Goal: Information Seeking & Learning: Learn about a topic

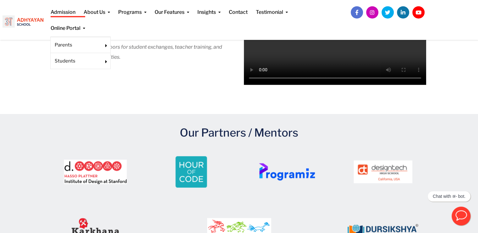
scroll to position [911, 0]
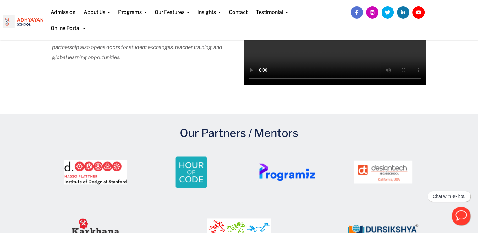
click at [186, 95] on div "D. Tech Partnership Adhyayan School has partnered with Design Tech High School …" at bounding box center [239, 39] width 478 height 119
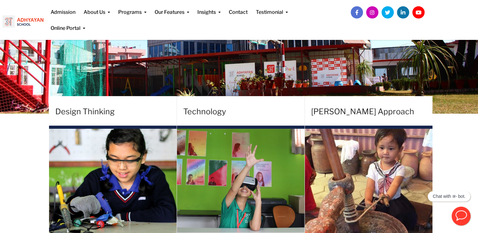
scroll to position [0, 0]
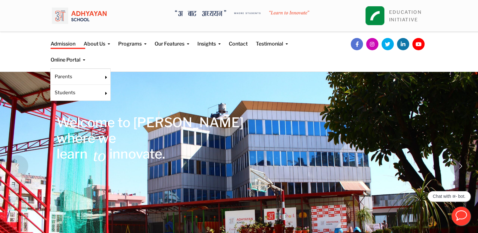
click at [67, 68] on ul "Parents LMS Veda Students Learning Portal Google Classroom" at bounding box center [80, 84] width 60 height 32
click at [67, 77] on link "Parents" at bounding box center [76, 76] width 43 height 7
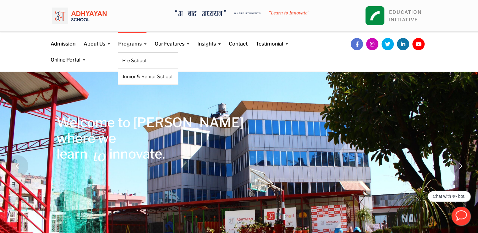
click at [128, 45] on link "Programs" at bounding box center [132, 40] width 28 height 16
click at [132, 59] on link "Pre School" at bounding box center [148, 60] width 52 height 7
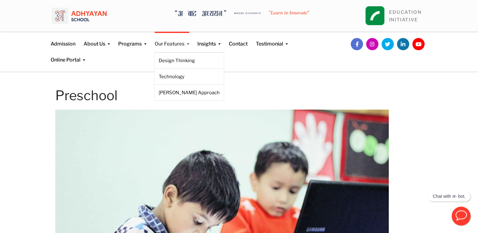
click at [176, 41] on link "Our Features" at bounding box center [172, 40] width 35 height 16
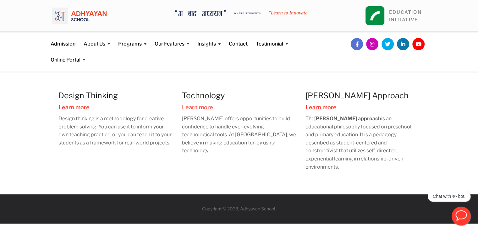
click at [202, 109] on link "Learn more" at bounding box center [197, 107] width 31 height 7
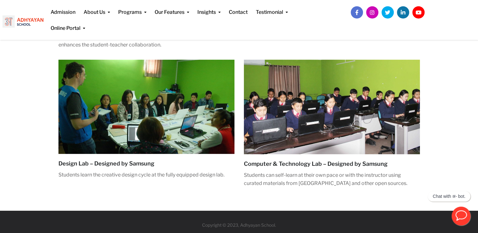
scroll to position [219, 0]
click at [157, 138] on img at bounding box center [146, 107] width 176 height 94
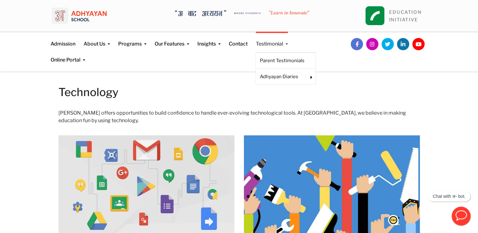
click at [267, 41] on link "Testimonial" at bounding box center [272, 40] width 32 height 16
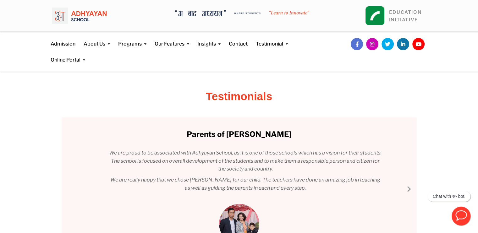
click at [237, 94] on h2 "Testimonials" at bounding box center [239, 96] width 355 height 11
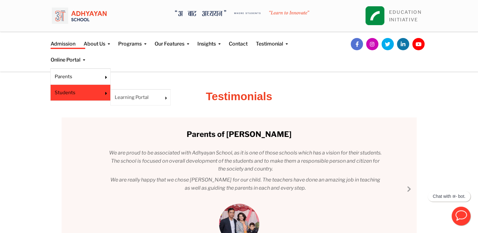
click at [75, 89] on li "Students Learning Portal Google Classroom" at bounding box center [80, 93] width 60 height 16
click at [126, 95] on link "Learning Portal" at bounding box center [136, 97] width 43 height 7
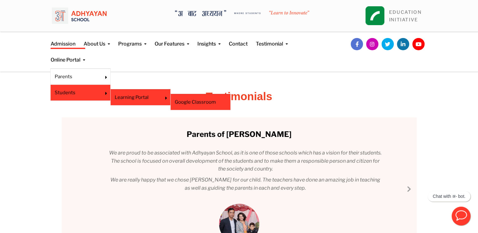
click at [191, 95] on li "Google Classroom" at bounding box center [200, 102] width 60 height 16
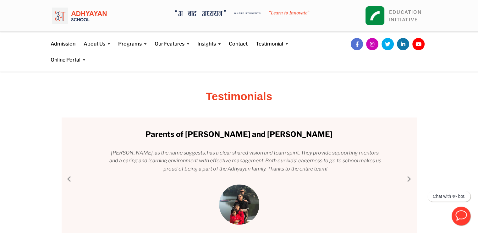
click at [379, 14] on img at bounding box center [374, 15] width 19 height 19
